Goal: Task Accomplishment & Management: Manage account settings

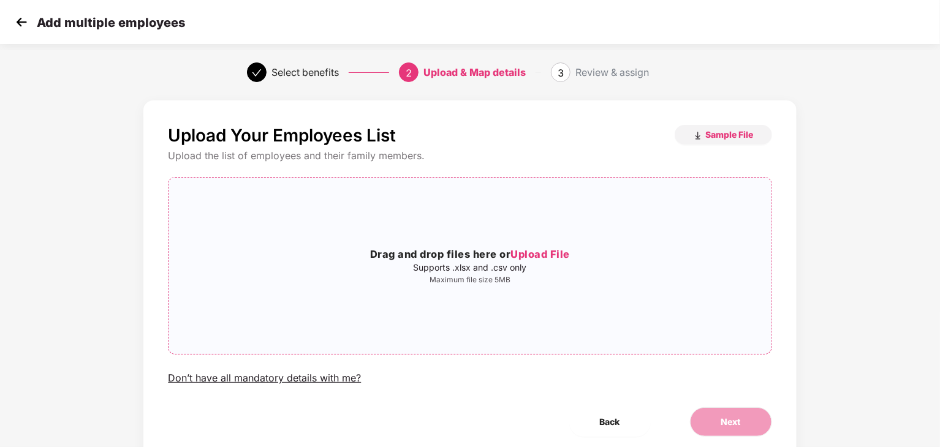
click at [553, 259] on span "Upload File" at bounding box center [539, 254] width 59 height 12
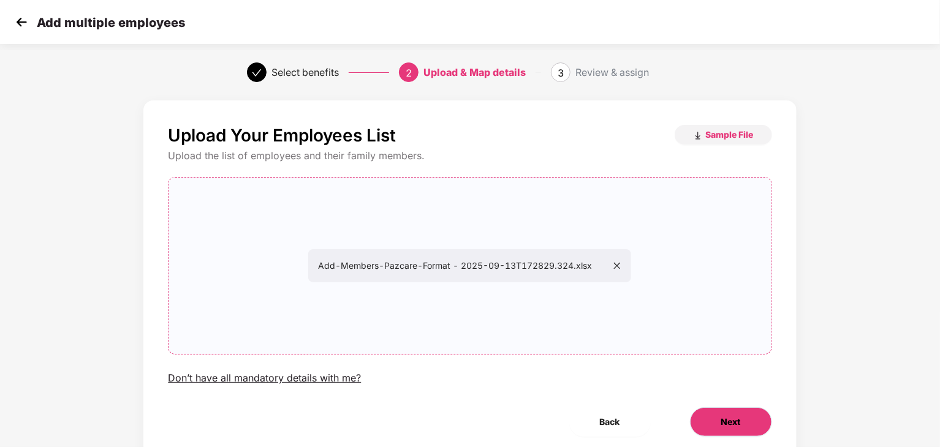
click at [734, 424] on span "Next" at bounding box center [731, 421] width 20 height 13
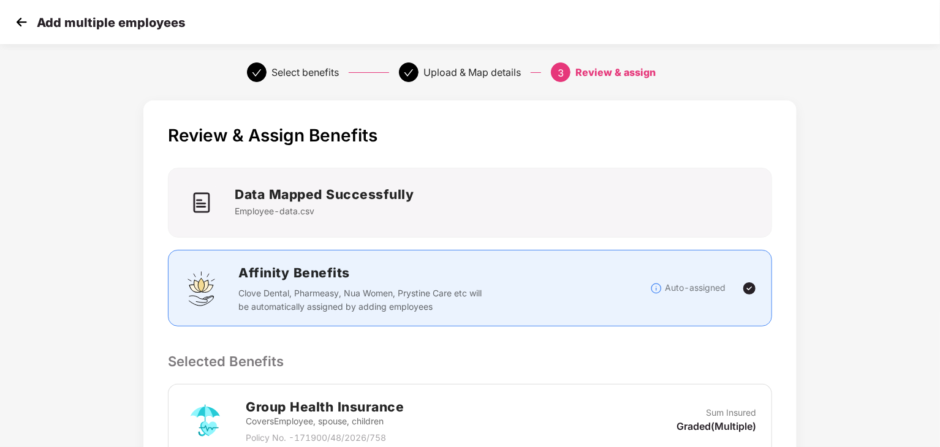
click at [894, 268] on div "Review & Assign Benefits Data Mapped Successfully Employee-data.csv Affinity Be…" at bounding box center [470, 431] width 940 height 674
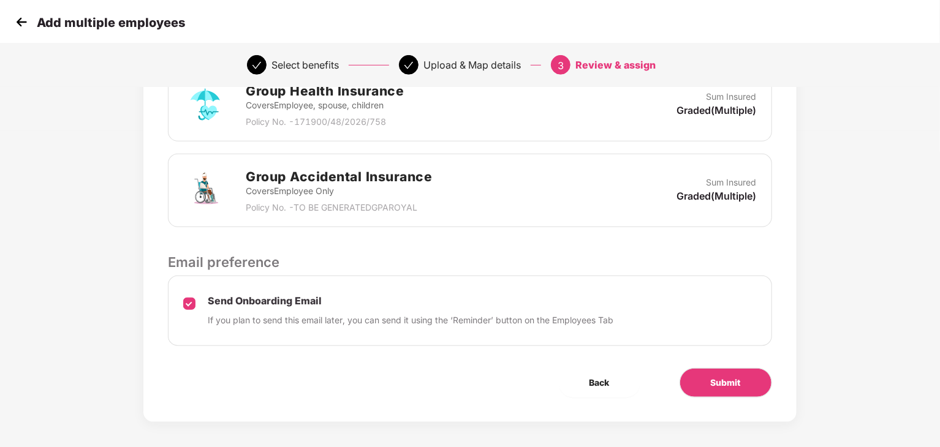
scroll to position [320, 0]
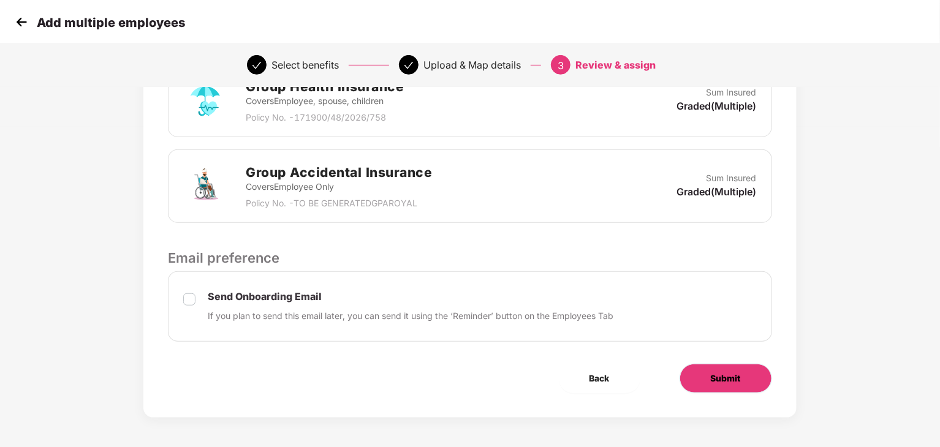
click at [722, 372] on span "Submit" at bounding box center [726, 378] width 30 height 13
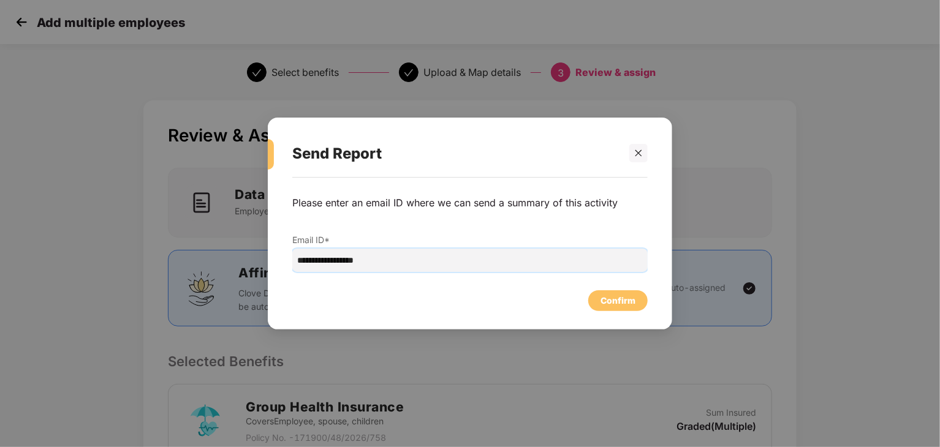
click at [404, 268] on input "**********" at bounding box center [469, 260] width 355 height 23
type input "*"
type input "**********"
click at [621, 295] on div "Confirm" at bounding box center [617, 300] width 35 height 13
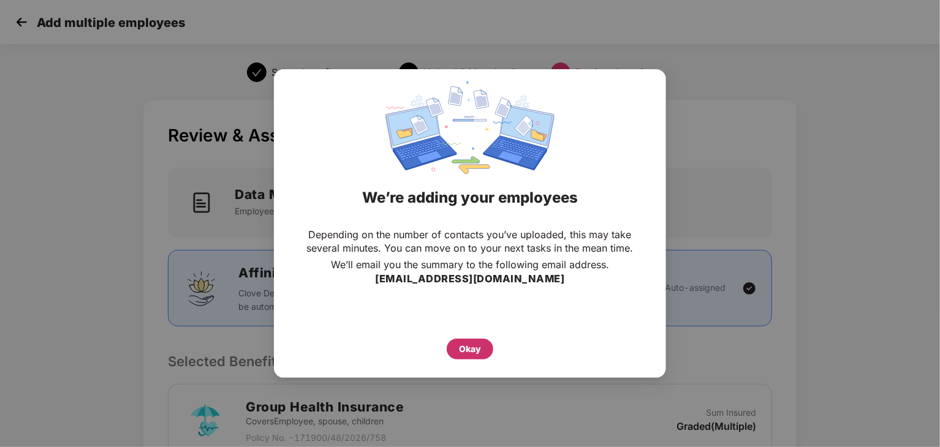
click at [472, 349] on div "Okay" at bounding box center [470, 348] width 22 height 13
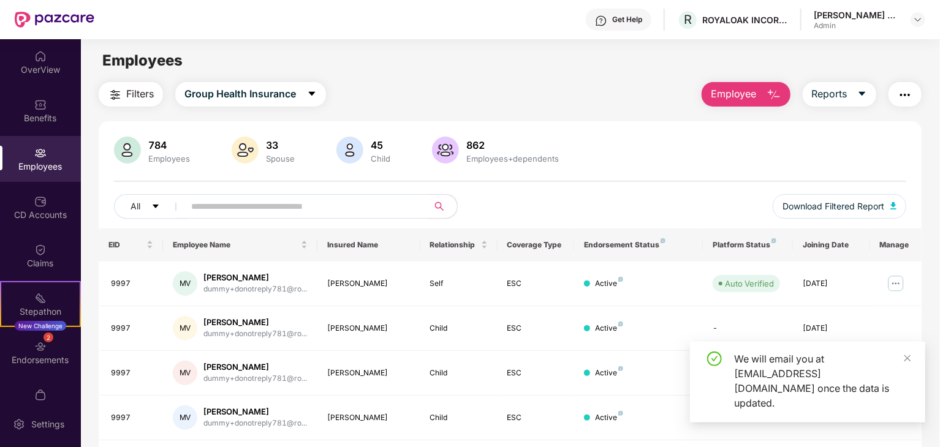
click at [761, 92] on button "Employee" at bounding box center [745, 94] width 89 height 25
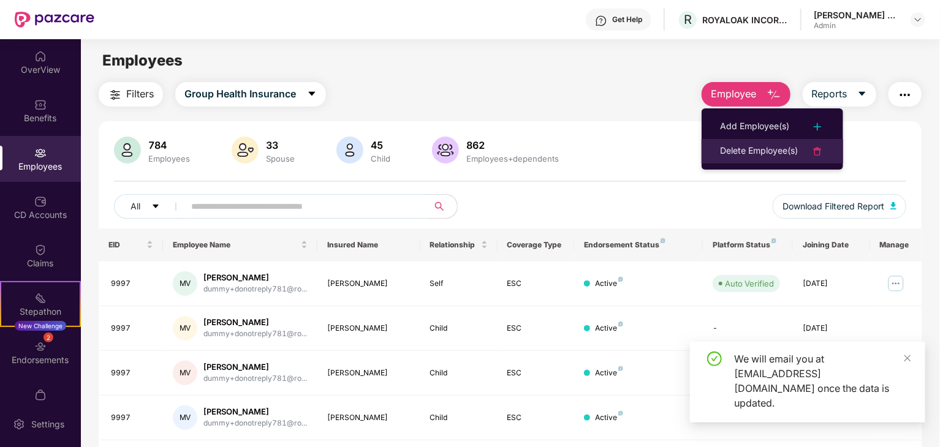
click at [757, 153] on div "Delete Employee(s)" at bounding box center [759, 151] width 78 height 15
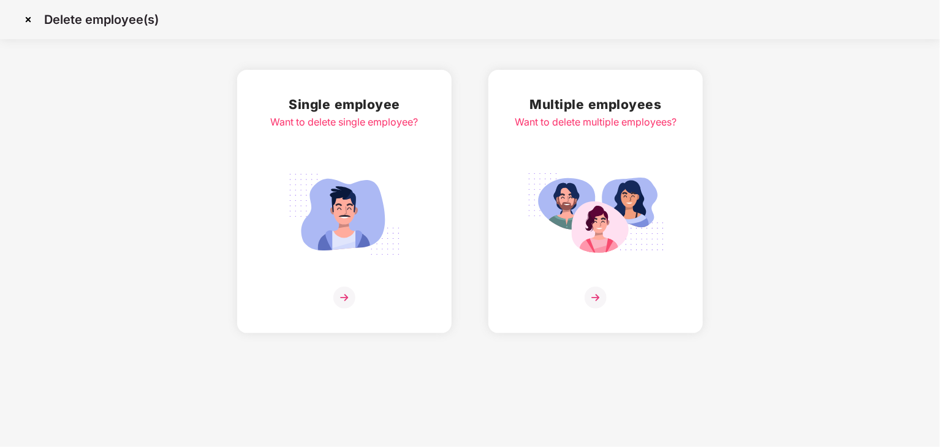
click at [591, 302] on img at bounding box center [595, 298] width 22 height 22
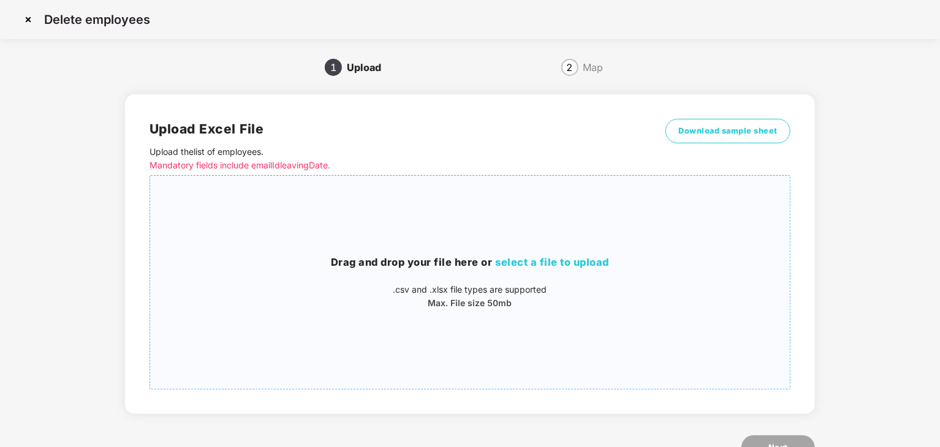
click at [547, 265] on span "select a file to upload" at bounding box center [552, 262] width 114 height 12
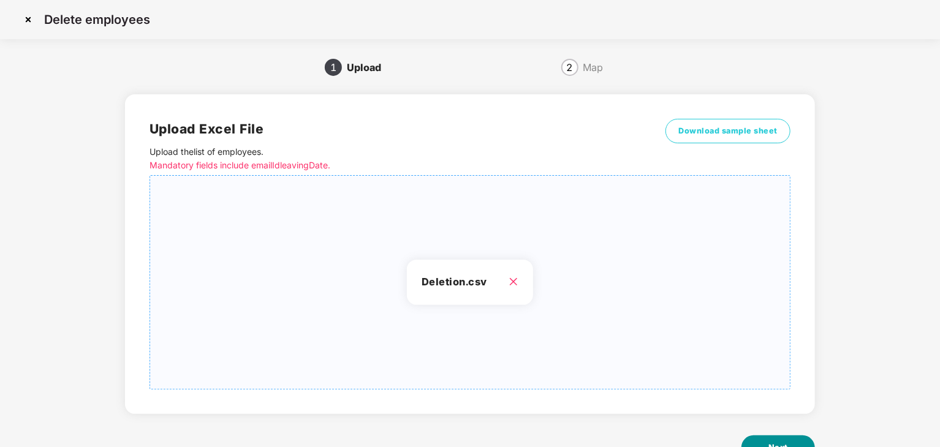
click at [772, 440] on button "Next" at bounding box center [778, 448] width 74 height 25
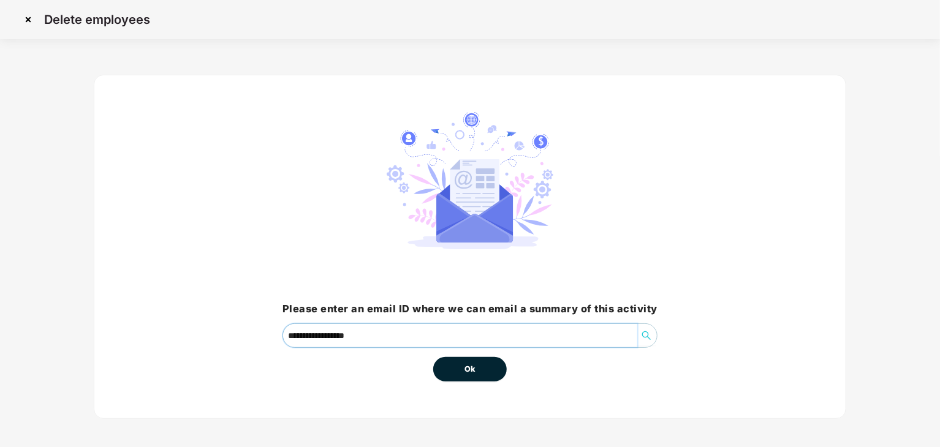
click at [396, 333] on input "**********" at bounding box center [460, 335] width 354 height 23
type input "*"
type input "**********"
click at [461, 361] on button "Ok" at bounding box center [470, 369] width 74 height 25
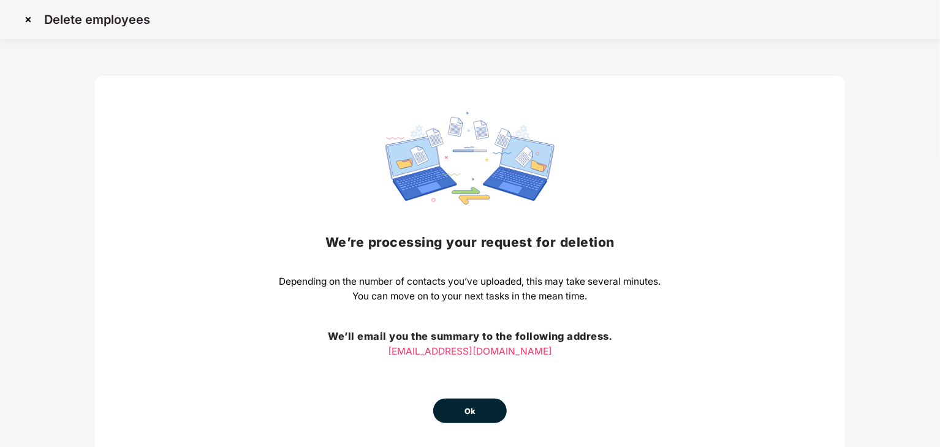
click at [473, 409] on span "Ok" at bounding box center [469, 412] width 11 height 12
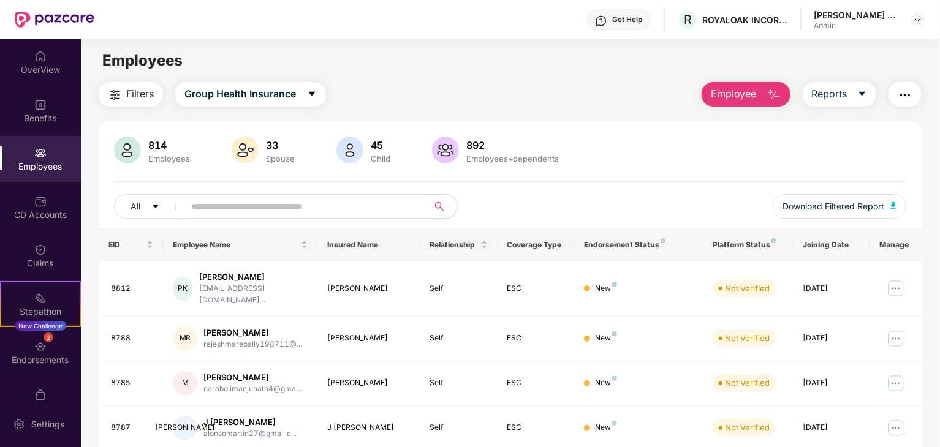
click at [936, 439] on div "Filters Group Health Insurance Employee Reports 814 Employees 33 Spouse 45 Chil…" at bounding box center [510, 428] width 858 height 692
click at [767, 96] on img "button" at bounding box center [773, 95] width 15 height 15
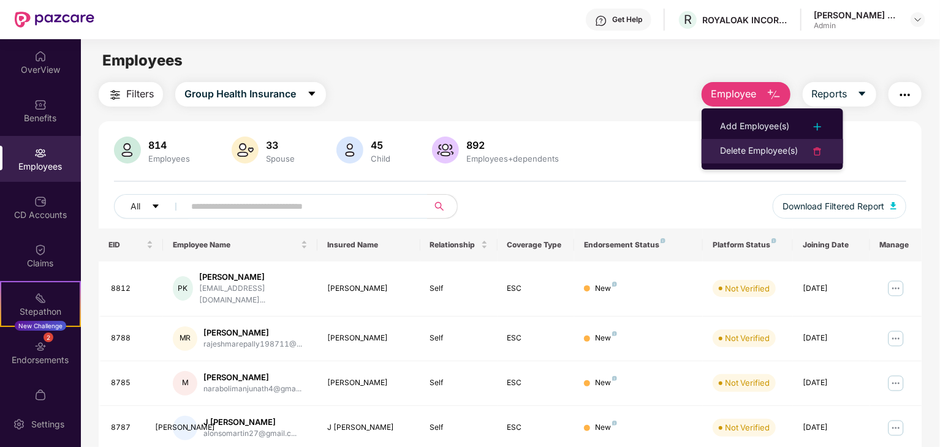
click at [758, 154] on div "Delete Employee(s)" at bounding box center [759, 151] width 78 height 15
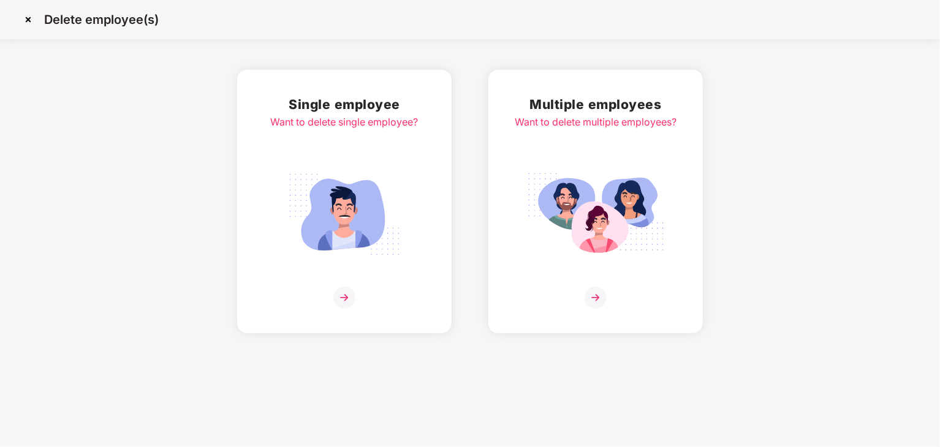
click at [596, 298] on img at bounding box center [595, 298] width 22 height 22
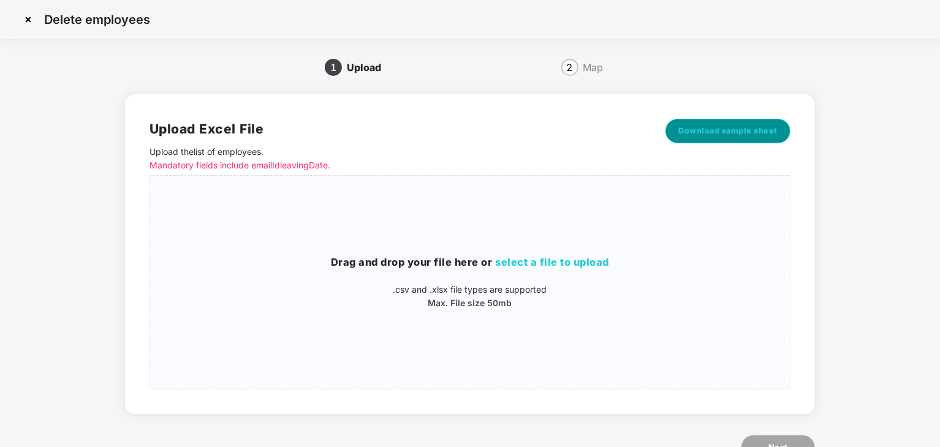
click at [723, 130] on span "Download sample sheet" at bounding box center [727, 131] width 99 height 12
click at [34, 21] on img at bounding box center [28, 20] width 20 height 20
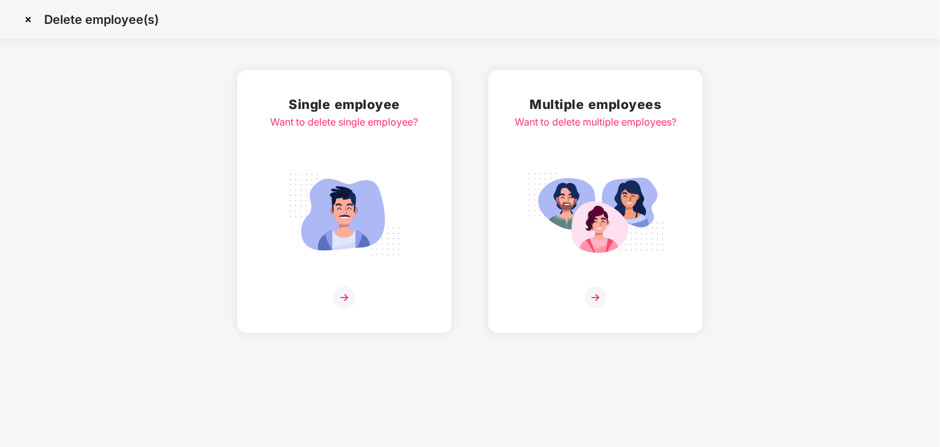
click at [343, 291] on img at bounding box center [344, 298] width 22 height 22
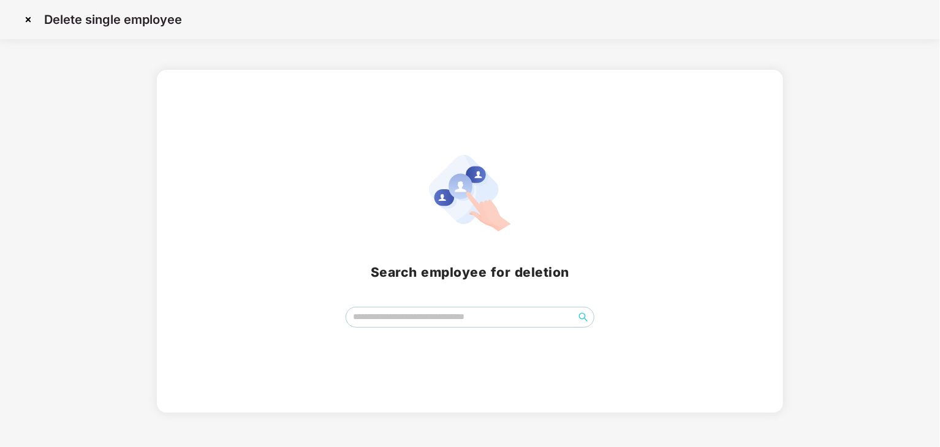
click at [586, 314] on icon "search" at bounding box center [583, 317] width 10 height 10
click at [488, 324] on input "search" at bounding box center [460, 317] width 228 height 18
click at [27, 21] on img at bounding box center [28, 20] width 20 height 20
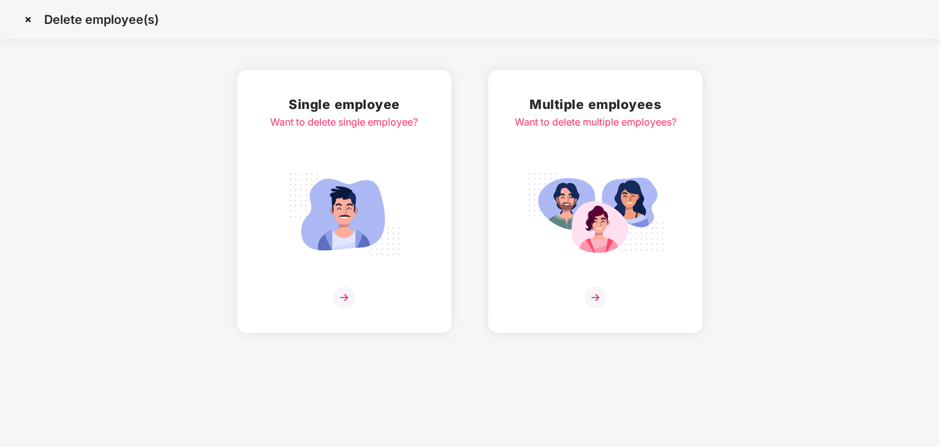
click at [589, 293] on img at bounding box center [595, 298] width 22 height 22
click at [595, 299] on img at bounding box center [595, 298] width 22 height 22
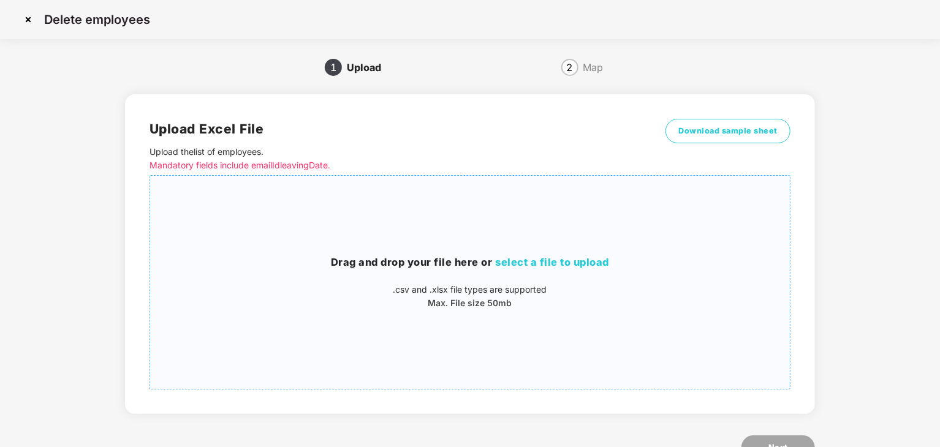
click at [548, 265] on span "select a file to upload" at bounding box center [552, 262] width 114 height 12
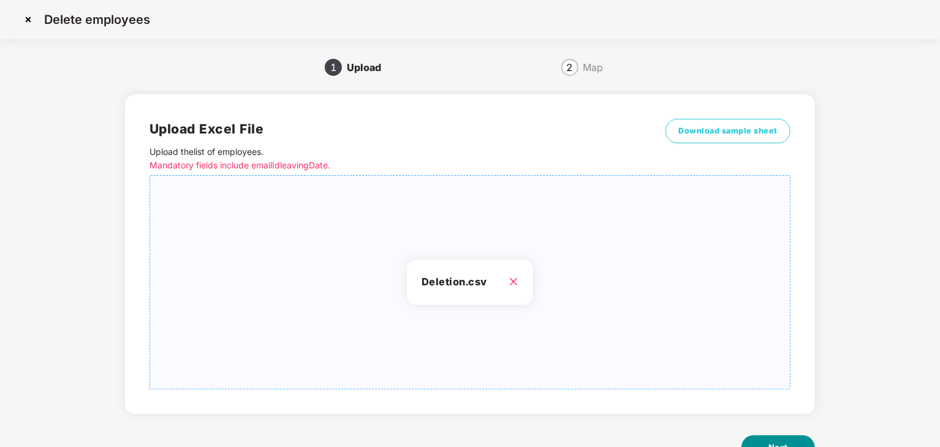
click at [768, 437] on button "Next" at bounding box center [778, 448] width 74 height 25
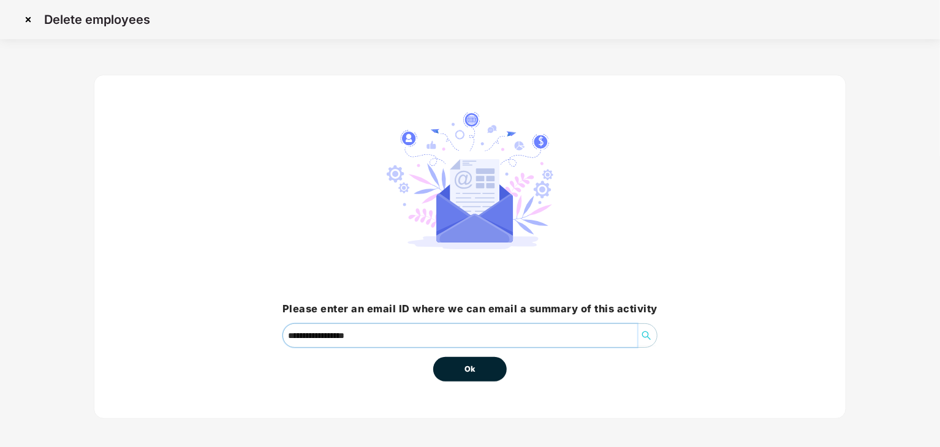
click at [390, 341] on input "**********" at bounding box center [460, 335] width 354 height 23
type input "*"
type input "**********"
click at [478, 371] on button "Ok" at bounding box center [470, 369] width 74 height 25
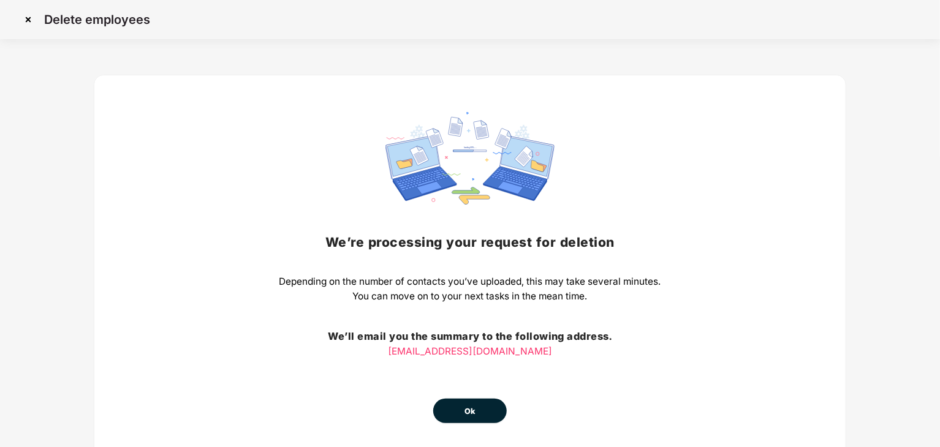
click at [482, 410] on button "Ok" at bounding box center [470, 411] width 74 height 25
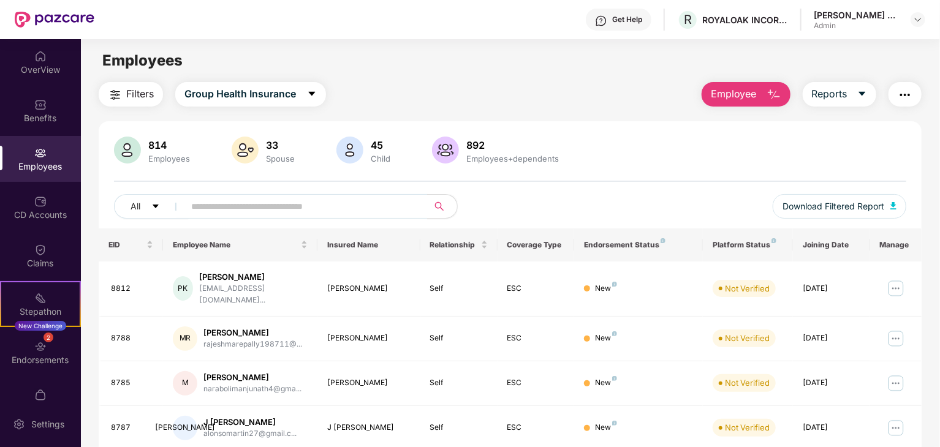
click at [556, 101] on div "Filters Group Health Insurance Employee Reports" at bounding box center [510, 94] width 823 height 25
click at [39, 55] on img at bounding box center [40, 56] width 12 height 12
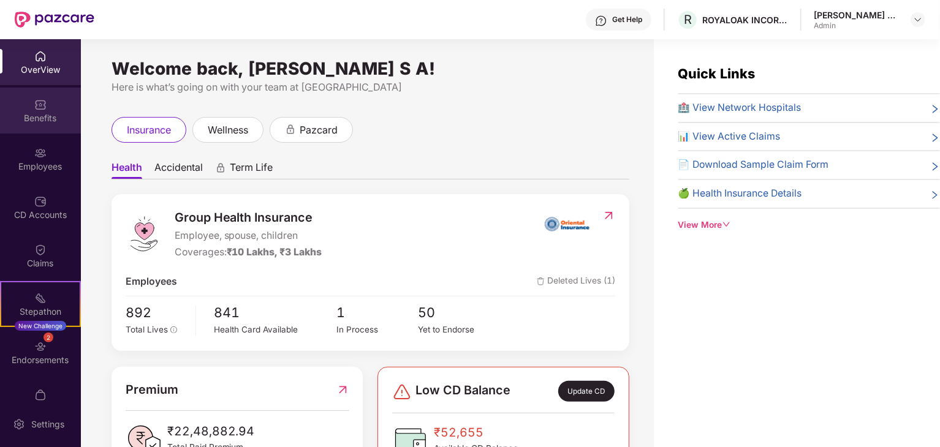
click at [42, 119] on div "Benefits" at bounding box center [40, 118] width 81 height 12
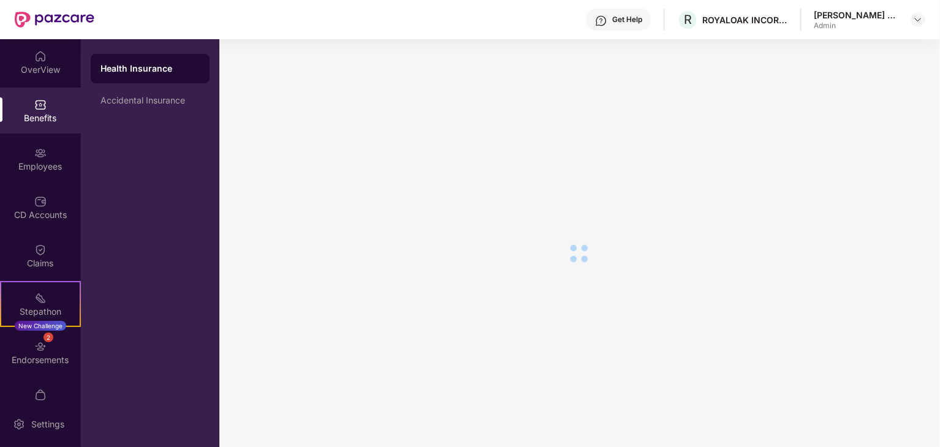
click at [42, 183] on div "OverView Benefits Employees CD Accounts Claims Stepathon New Challenge 2 Endors…" at bounding box center [40, 220] width 81 height 362
click at [36, 160] on div "Employees" at bounding box center [40, 166] width 81 height 12
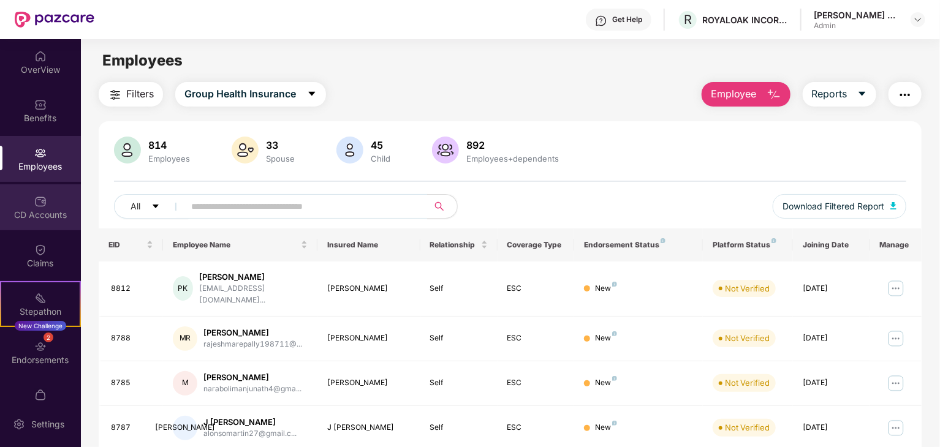
click at [42, 209] on div "CD Accounts" at bounding box center [40, 215] width 81 height 12
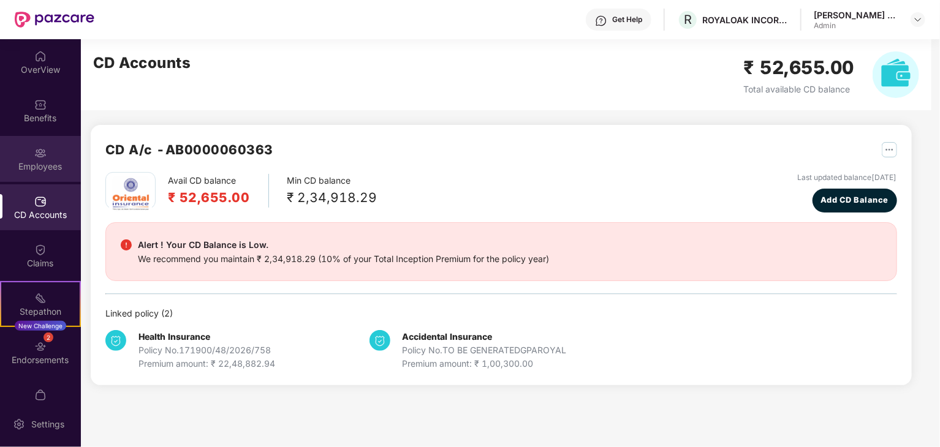
click at [21, 148] on div "Employees" at bounding box center [40, 159] width 81 height 46
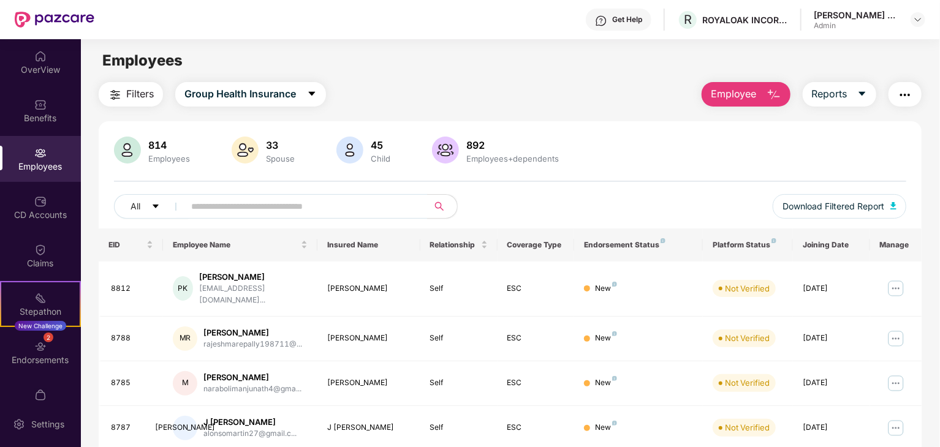
click at [767, 91] on img "button" at bounding box center [773, 95] width 15 height 15
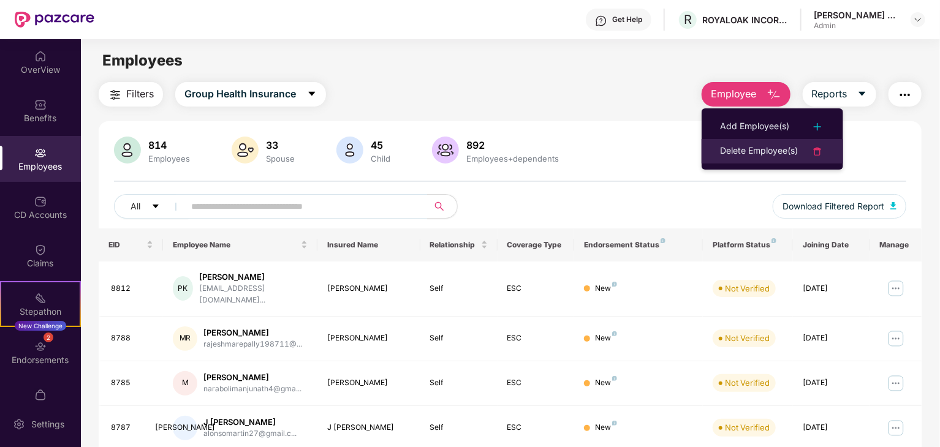
click at [823, 157] on img at bounding box center [817, 151] width 15 height 15
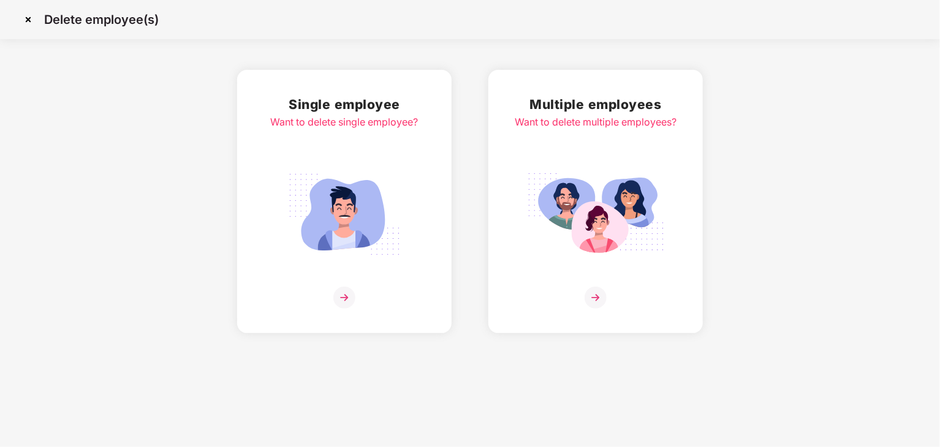
click at [601, 306] on img at bounding box center [595, 298] width 22 height 22
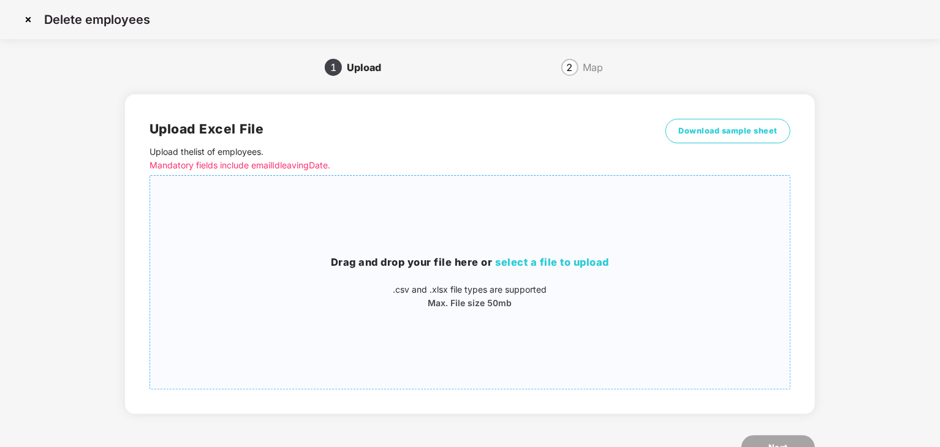
click at [559, 257] on span "select a file to upload" at bounding box center [552, 262] width 114 height 12
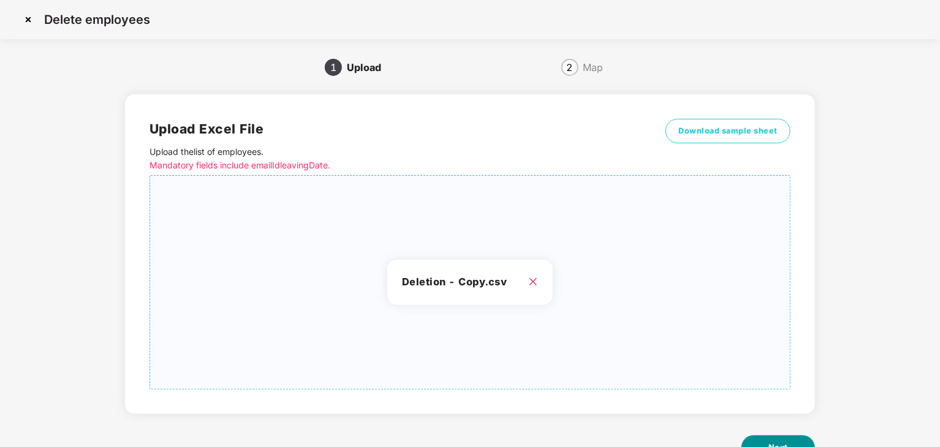
click at [774, 440] on button "Next" at bounding box center [778, 448] width 74 height 25
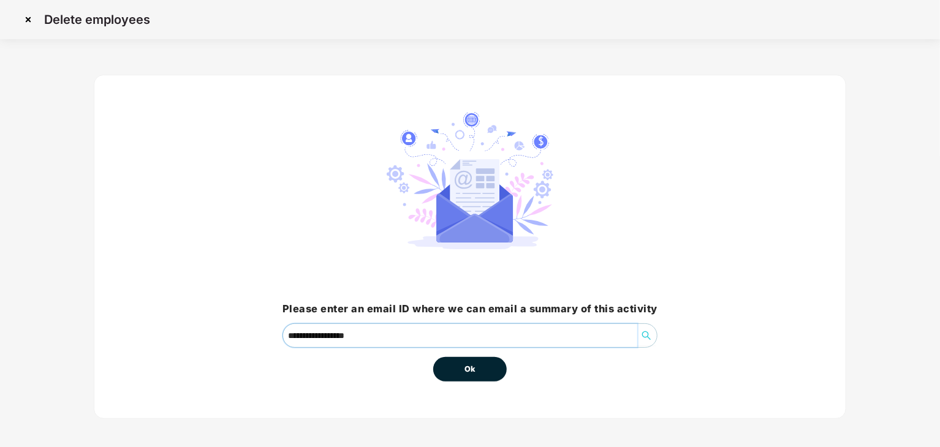
click at [422, 344] on input "**********" at bounding box center [460, 335] width 354 height 23
drag, startPoint x: 422, startPoint y: 344, endPoint x: 148, endPoint y: 304, distance: 277.3
click at [148, 304] on div "**********" at bounding box center [470, 247] width 752 height 344
type input "**********"
click at [483, 369] on button "Ok" at bounding box center [470, 369] width 74 height 25
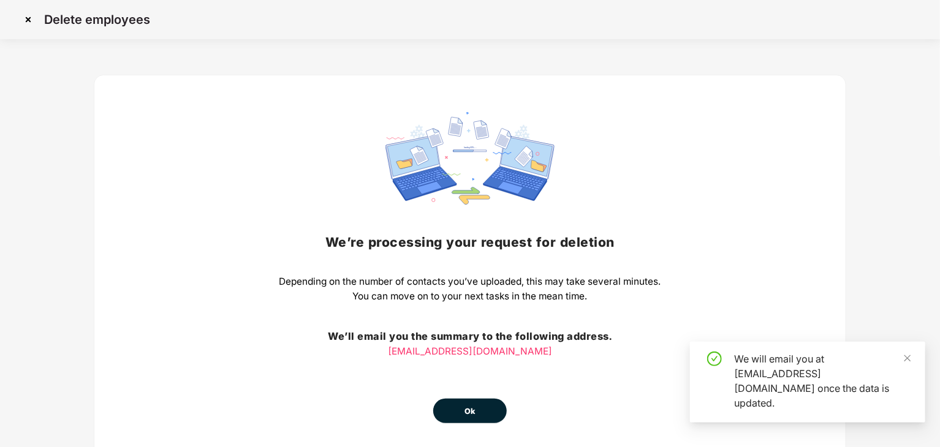
click at [478, 415] on button "Ok" at bounding box center [470, 411] width 74 height 25
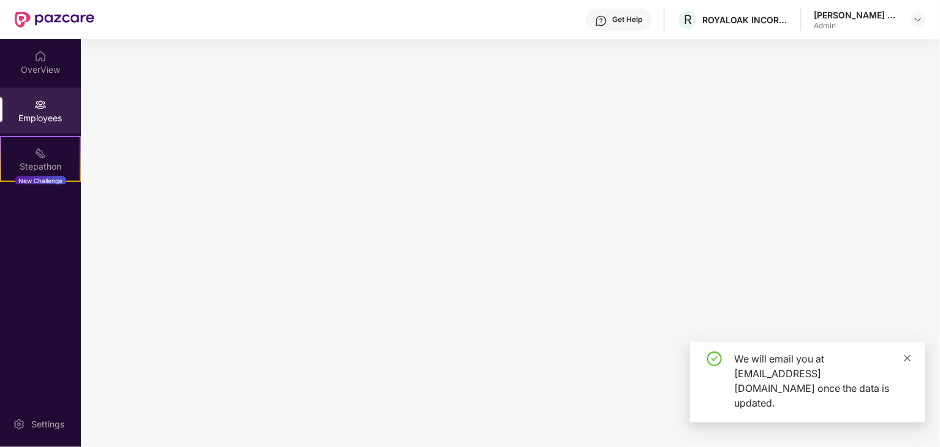
click at [905, 363] on icon "close" at bounding box center [907, 358] width 9 height 9
